Goal: Feedback & Contribution: Submit feedback/report problem

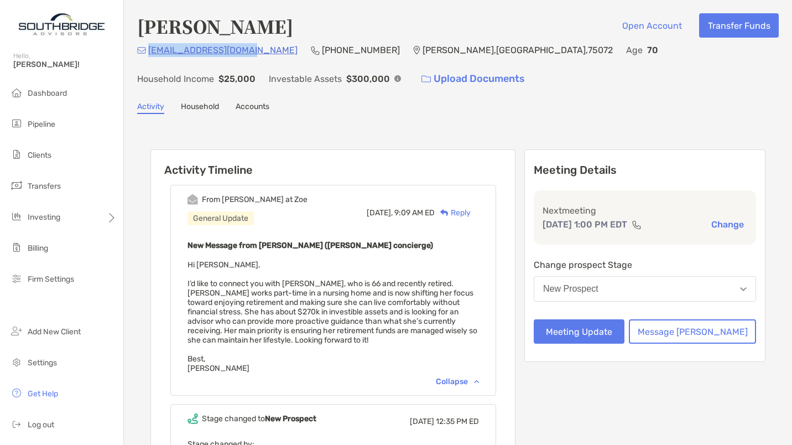
drag, startPoint x: 253, startPoint y: 54, endPoint x: 149, endPoint y: 54, distance: 104.0
click at [149, 54] on div "[EMAIL_ADDRESS][DOMAIN_NAME] [PHONE_NUMBER] [PERSON_NAME][GEOGRAPHIC_DATA] Age …" at bounding box center [458, 67] width 642 height 48
copy p "[EMAIL_ADDRESS][DOMAIN_NAME]"
click at [614, 329] on button "Meeting Update" at bounding box center [579, 331] width 91 height 24
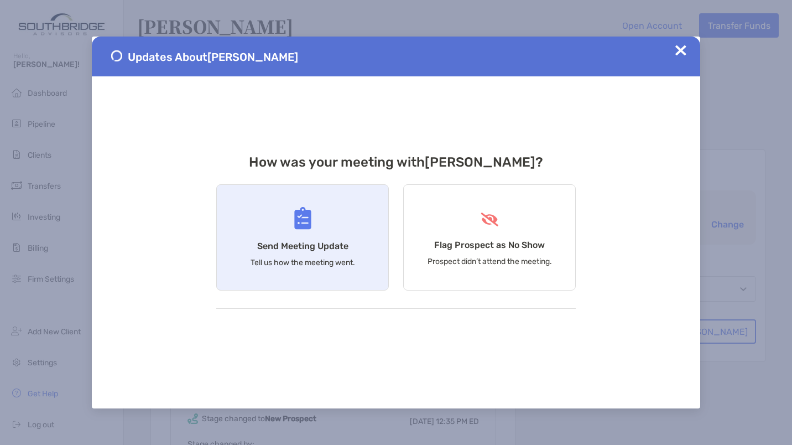
click at [271, 212] on div "Send Meeting Update Tell us how the meeting went." at bounding box center [302, 237] width 173 height 106
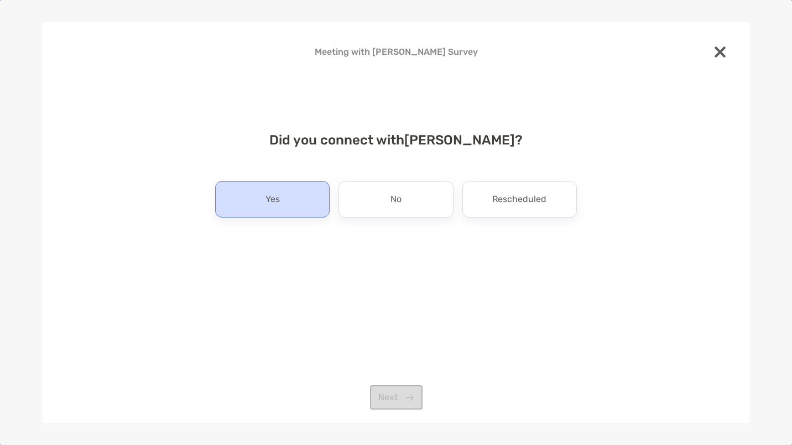
click at [263, 191] on div "Yes" at bounding box center [272, 199] width 115 height 37
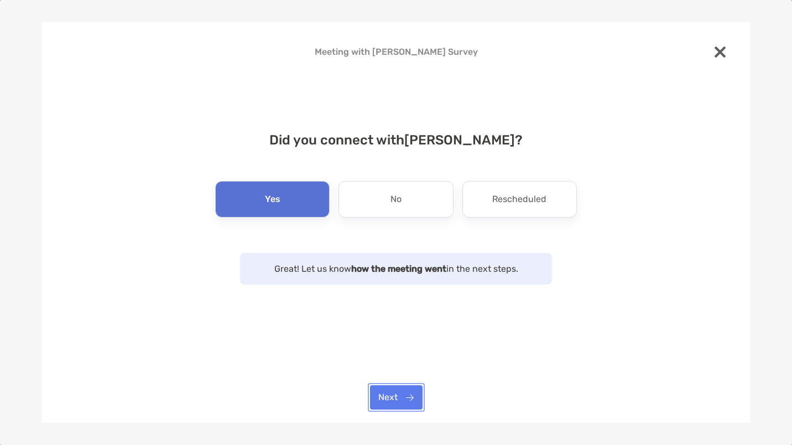
click at [393, 389] on button "Next" at bounding box center [396, 397] width 53 height 24
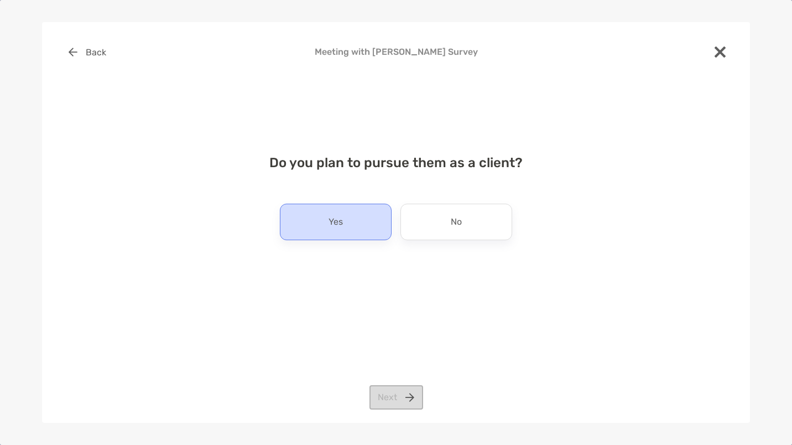
click at [350, 230] on div "Yes" at bounding box center [336, 222] width 112 height 37
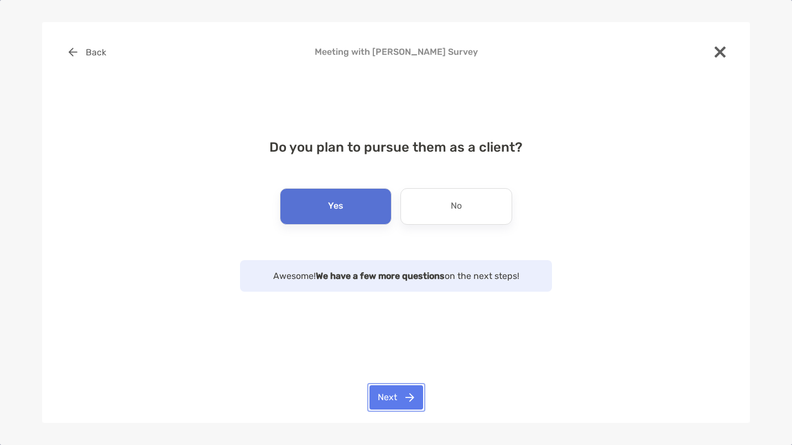
click at [407, 388] on button "Next" at bounding box center [397, 397] width 54 height 24
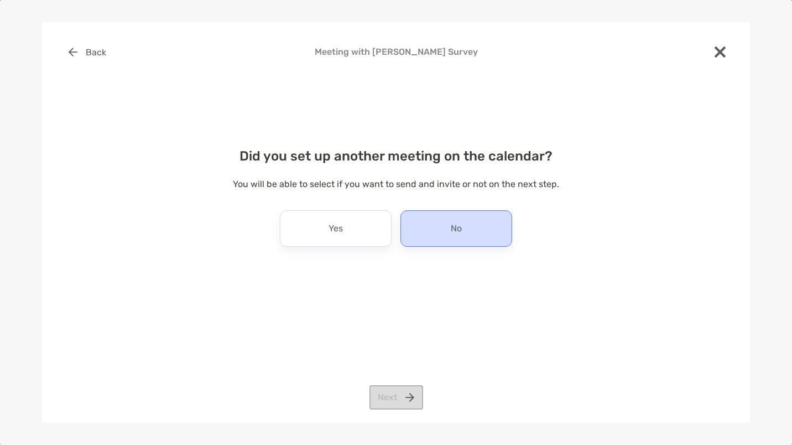
click at [468, 237] on div "No" at bounding box center [457, 228] width 112 height 37
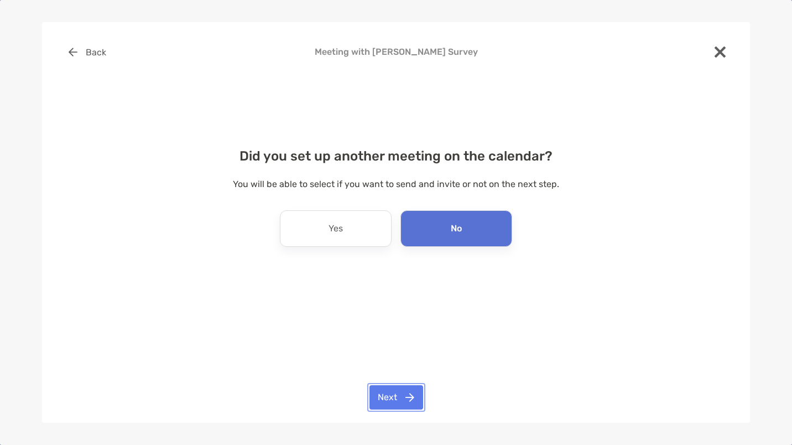
click at [402, 403] on button "Next" at bounding box center [397, 397] width 54 height 24
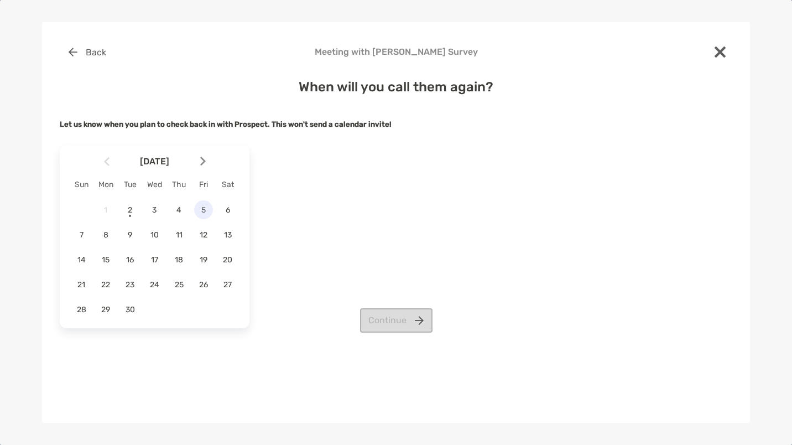
click at [202, 212] on span "5" at bounding box center [203, 209] width 19 height 9
click at [396, 321] on button "Continue" at bounding box center [396, 320] width 72 height 24
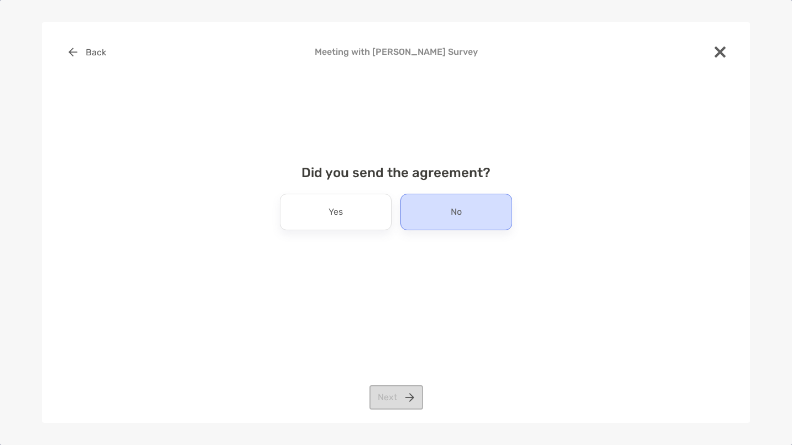
click at [445, 215] on div "No" at bounding box center [457, 212] width 112 height 37
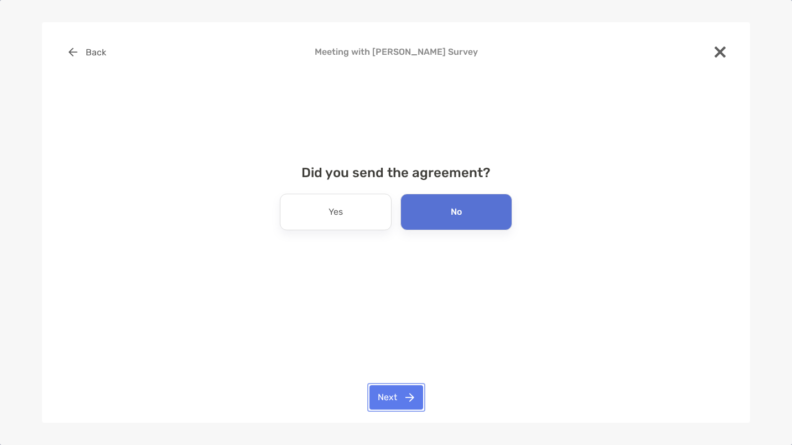
click at [398, 405] on button "Next" at bounding box center [397, 397] width 54 height 24
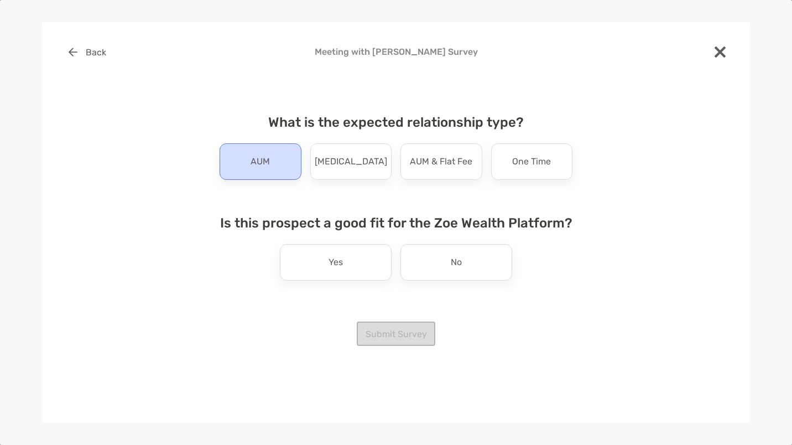
click at [258, 164] on p "AUM" at bounding box center [260, 162] width 19 height 18
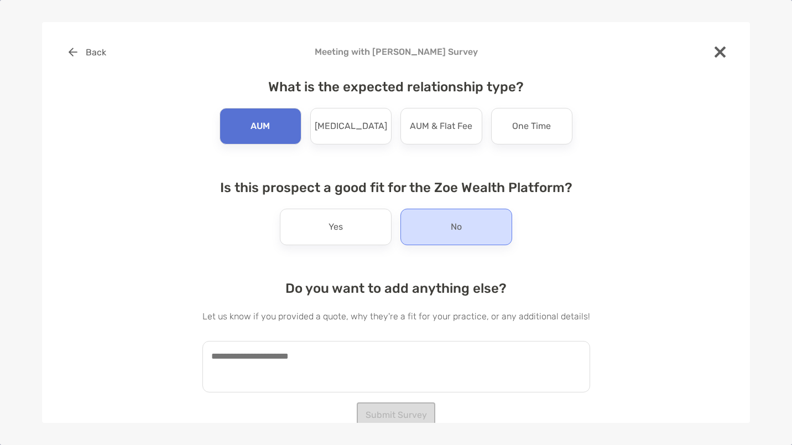
click at [443, 222] on div "No" at bounding box center [457, 227] width 112 height 37
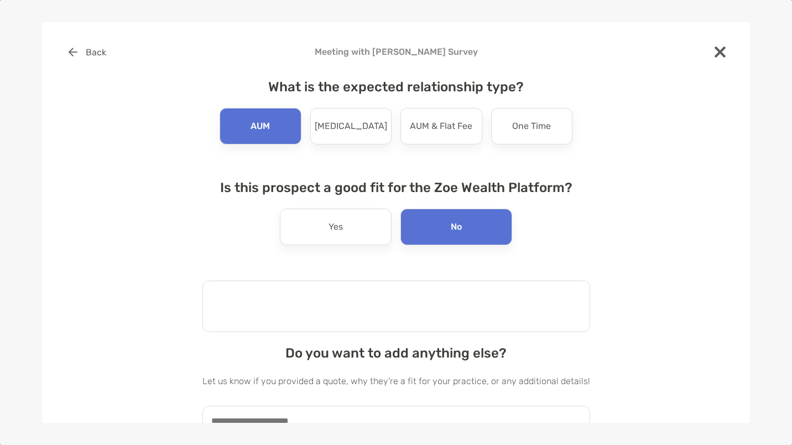
click at [314, 306] on textarea at bounding box center [396, 305] width 388 height 51
type textarea "**********"
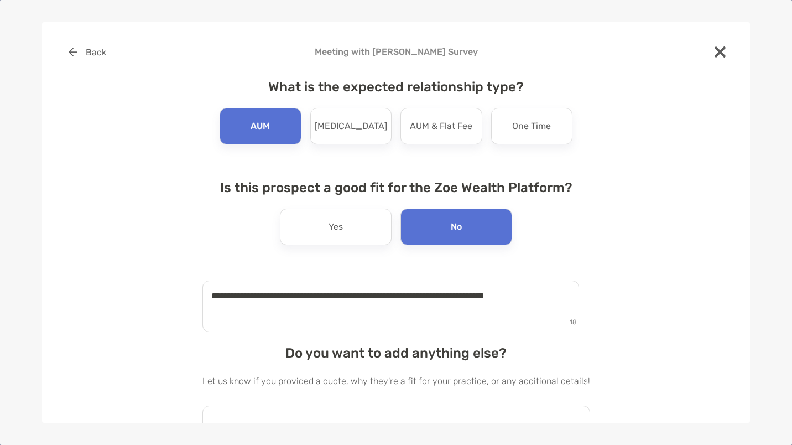
click at [287, 409] on textarea at bounding box center [396, 431] width 388 height 51
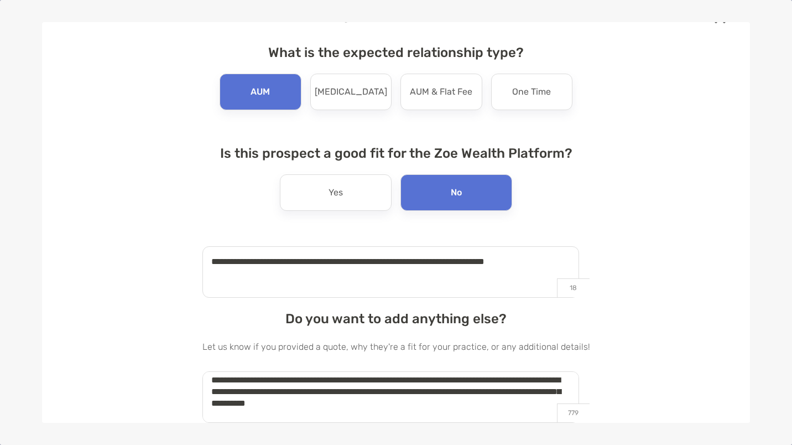
scroll to position [7, 0]
type textarea "**********"
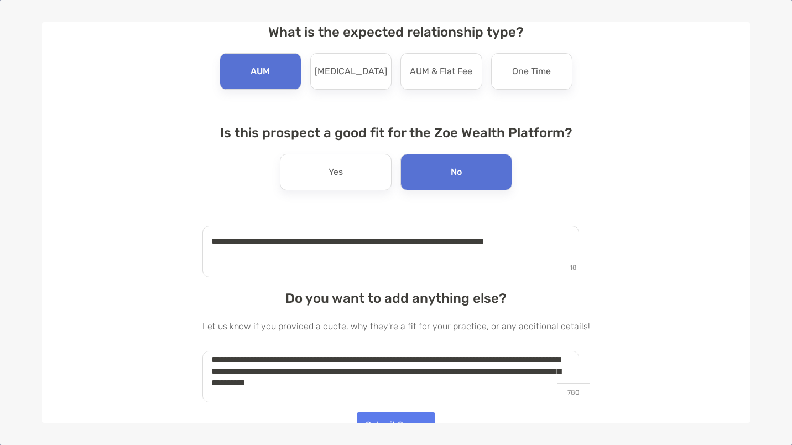
scroll to position [69, 0]
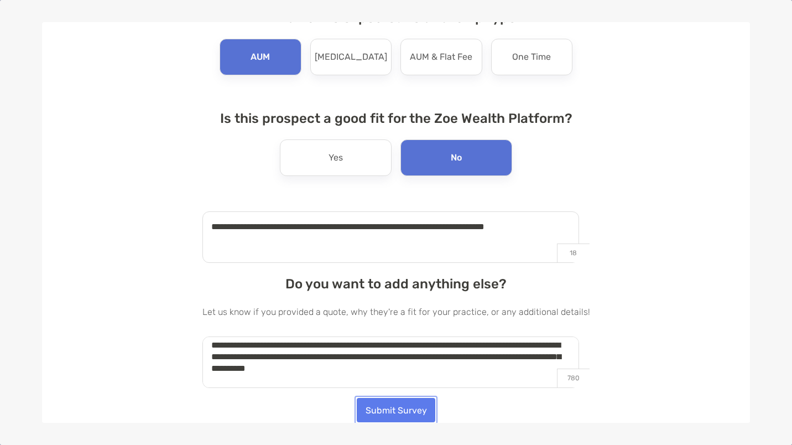
click at [389, 406] on button "Submit Survey" at bounding box center [396, 410] width 79 height 24
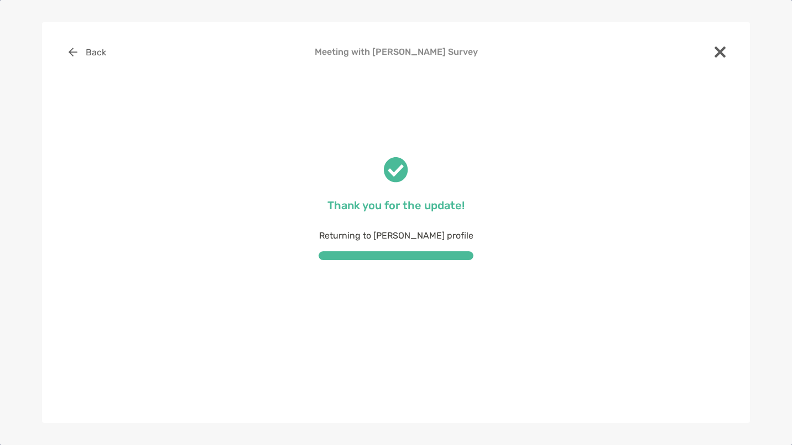
scroll to position [0, 0]
